Goal: Register for event/course

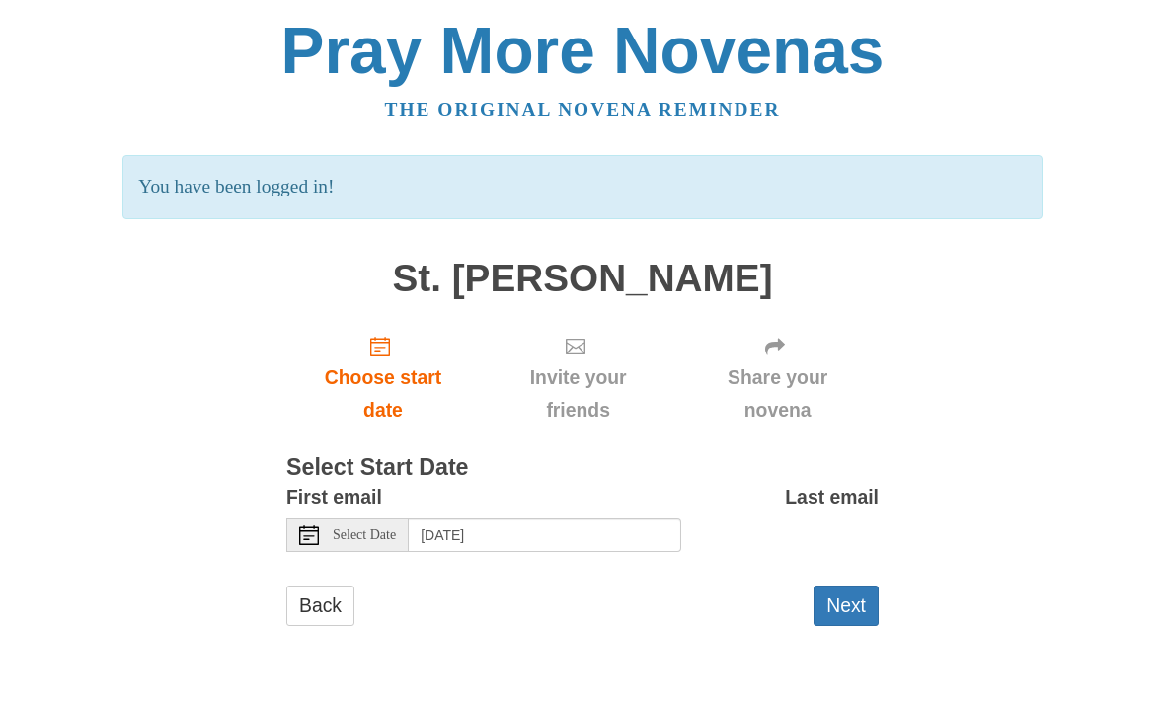
click at [866, 586] on button "Next" at bounding box center [846, 606] width 65 height 40
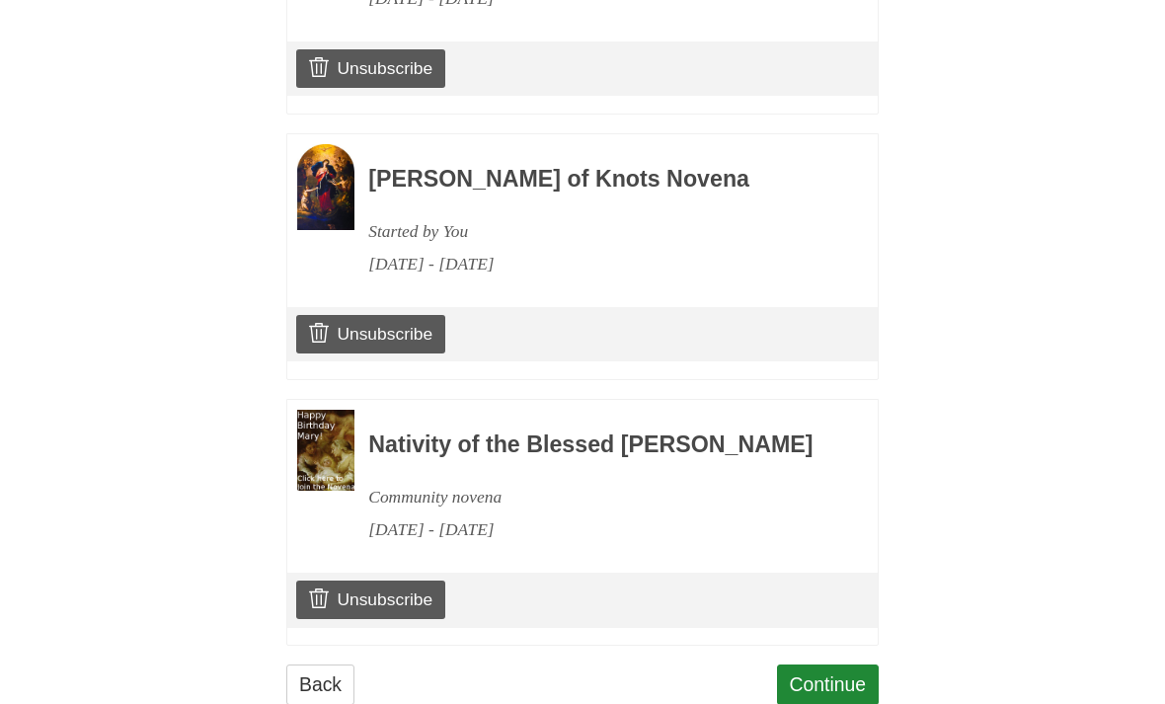
scroll to position [1077, 0]
click at [850, 680] on link "Continue" at bounding box center [828, 684] width 103 height 40
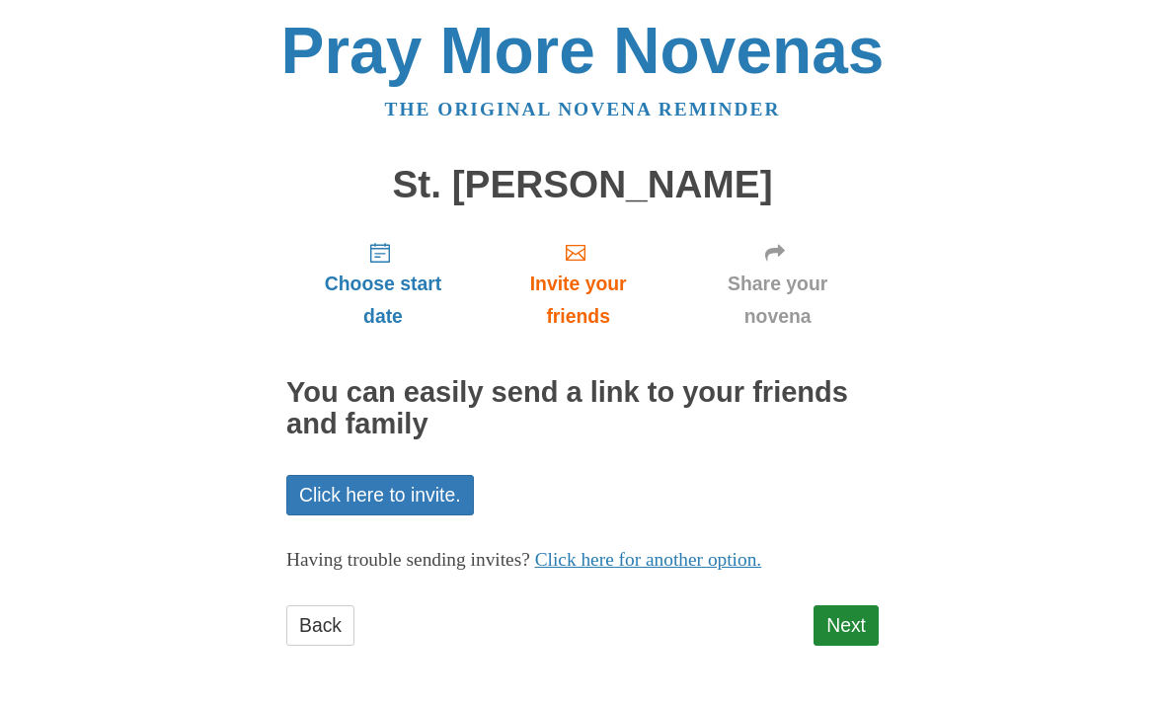
click at [857, 614] on link "Next" at bounding box center [846, 625] width 65 height 40
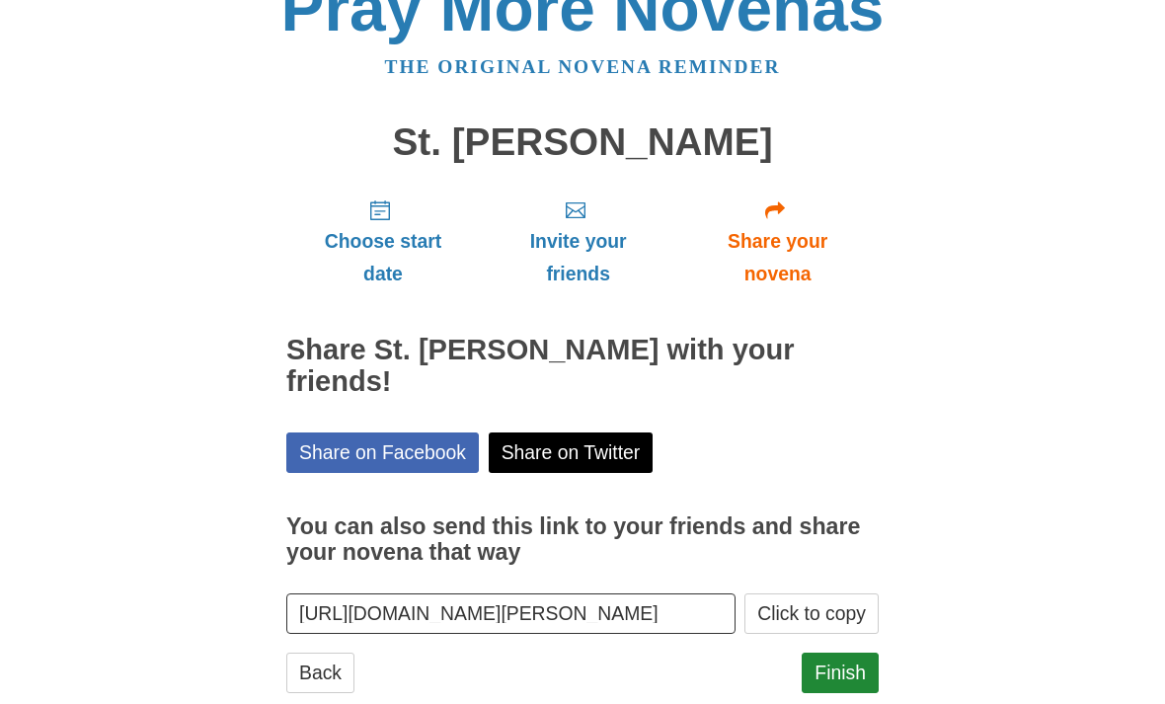
scroll to position [50, 0]
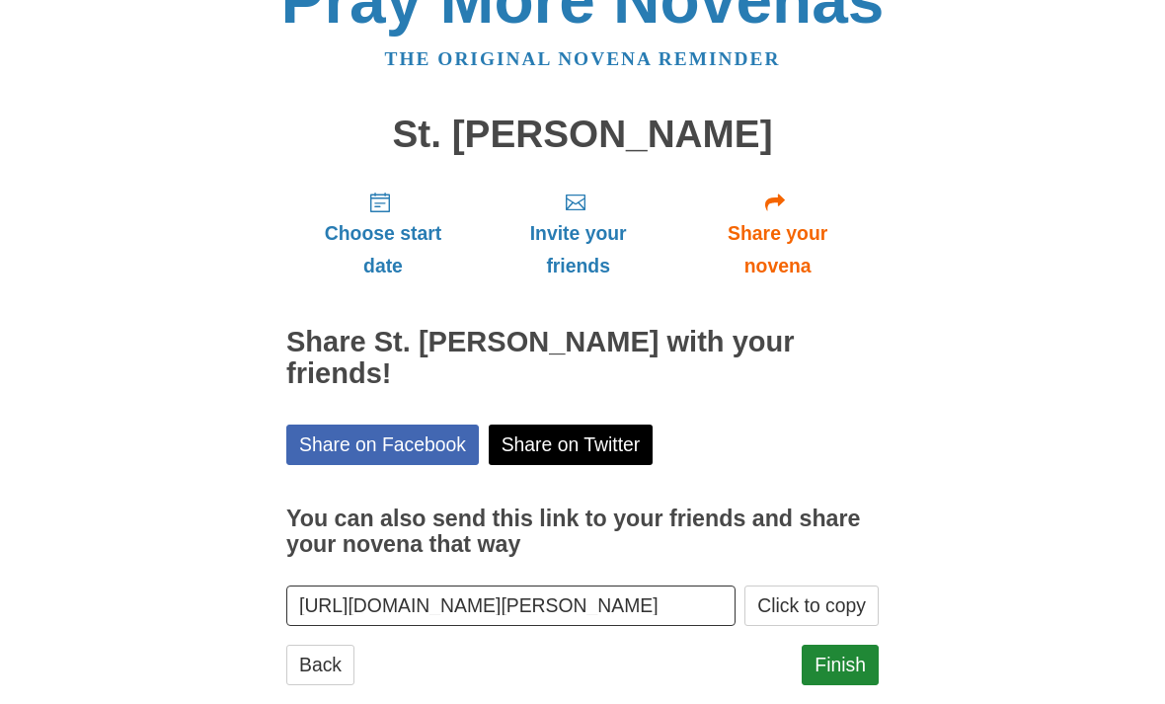
click at [843, 645] on link "Finish" at bounding box center [840, 665] width 77 height 40
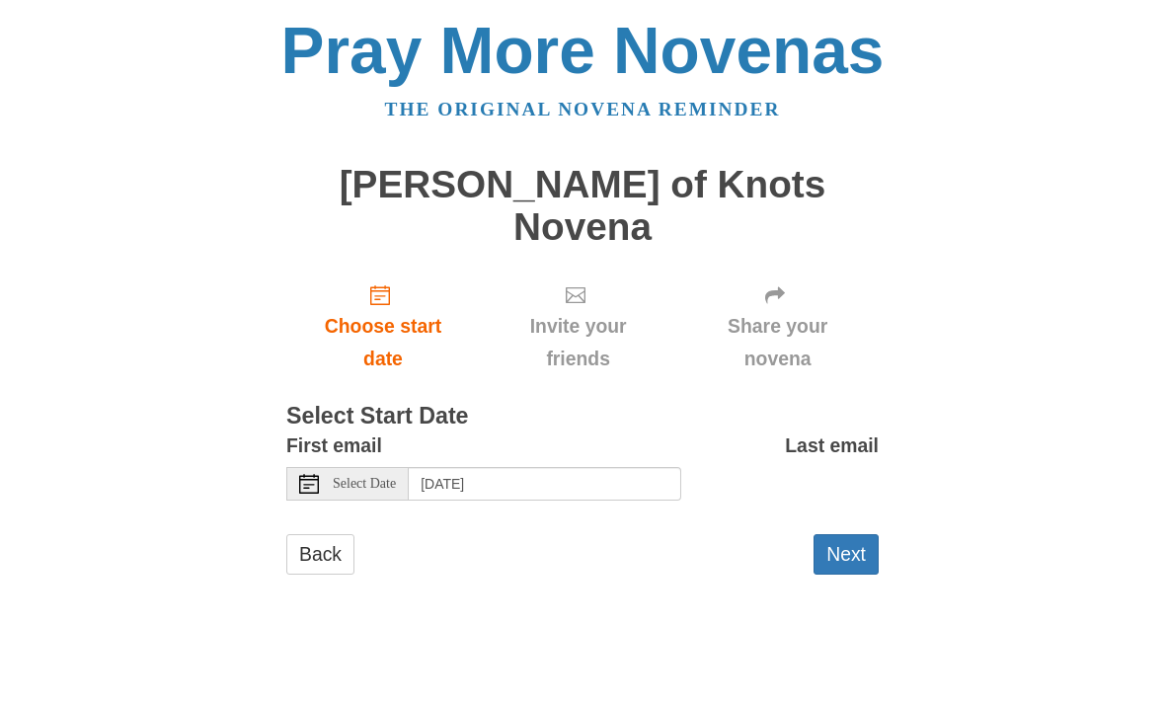
click at [833, 534] on button "Next" at bounding box center [846, 554] width 65 height 40
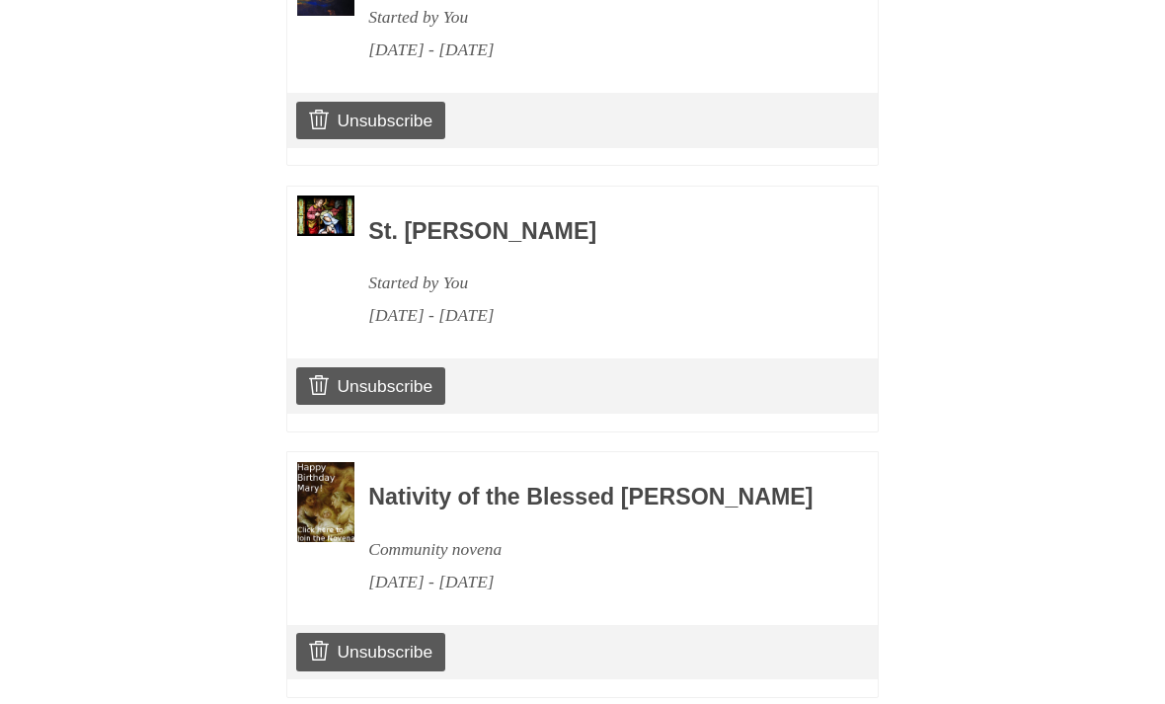
scroll to position [1340, 0]
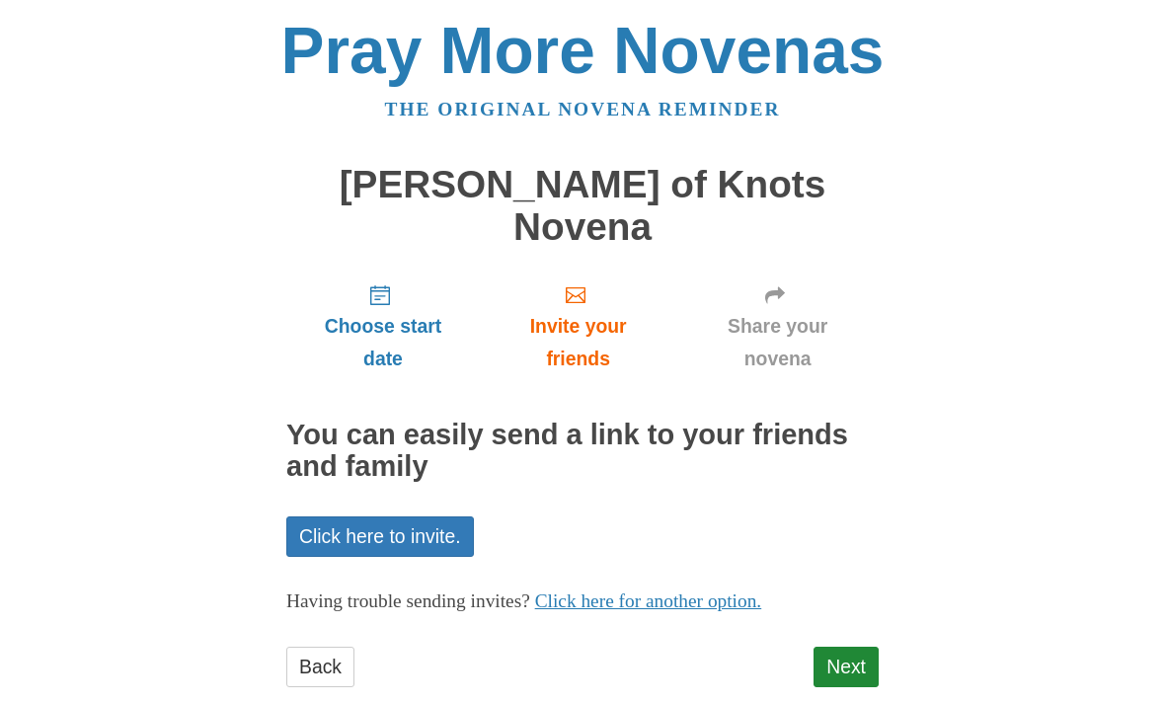
click at [851, 647] on link "Next" at bounding box center [846, 667] width 65 height 40
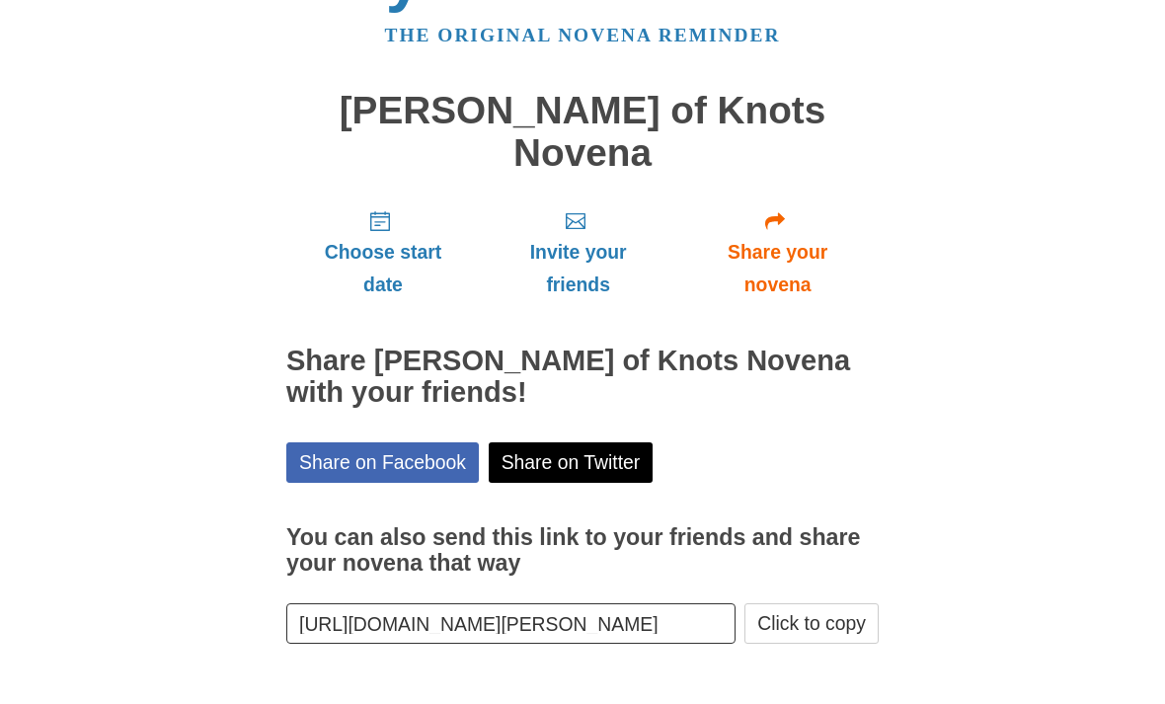
scroll to position [18, 0]
